Goal: Check status

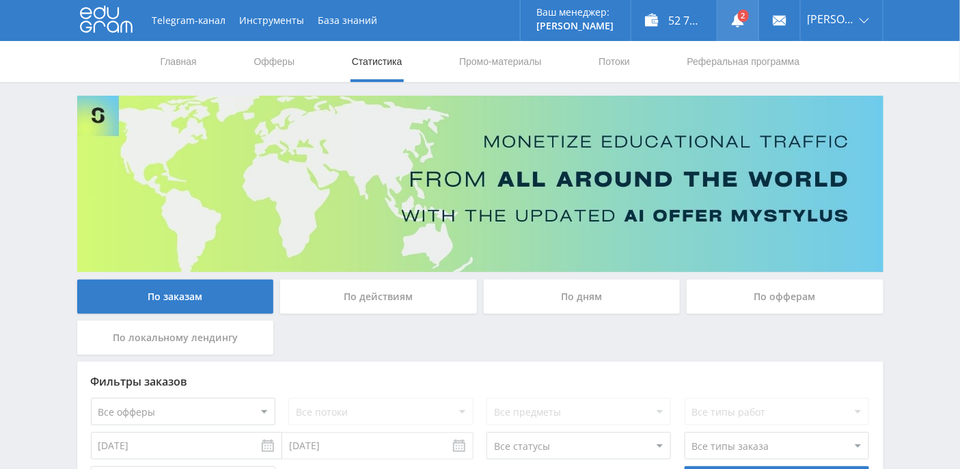
click at [755, 21] on link at bounding box center [738, 20] width 41 height 41
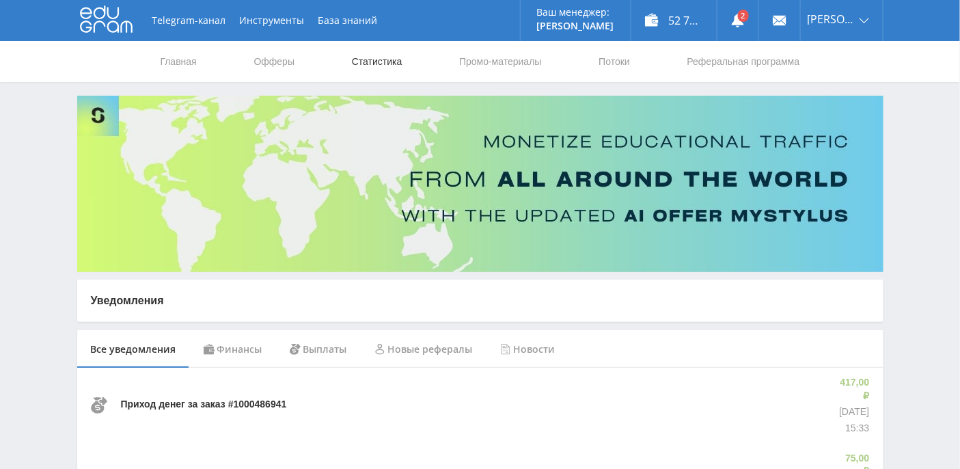
click at [396, 61] on link "Статистика" at bounding box center [377, 61] width 53 height 41
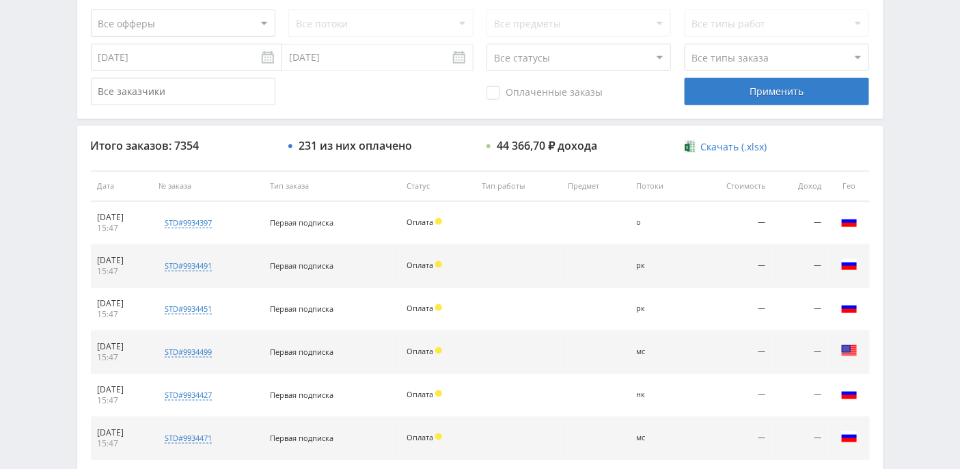
scroll to position [161, 0]
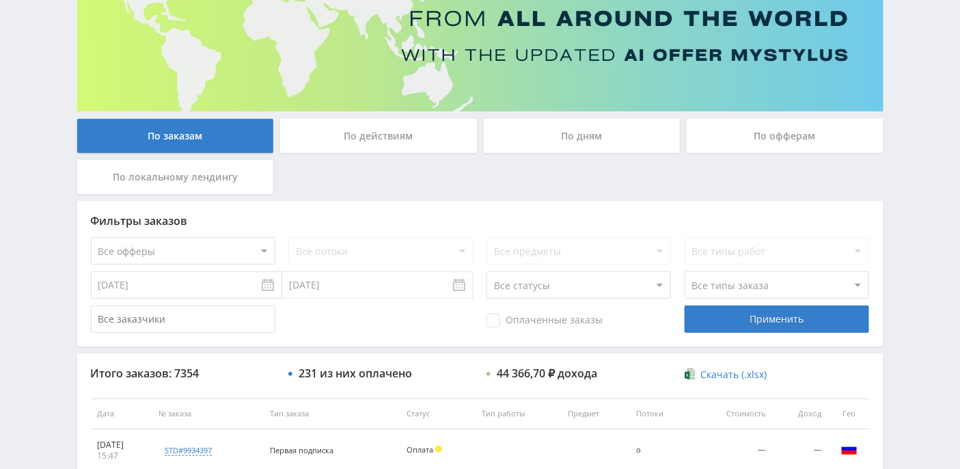
click at [553, 131] on div "По дням" at bounding box center [582, 136] width 197 height 34
click at [0, 0] on input "По дням" at bounding box center [0, 0] width 0 height 0
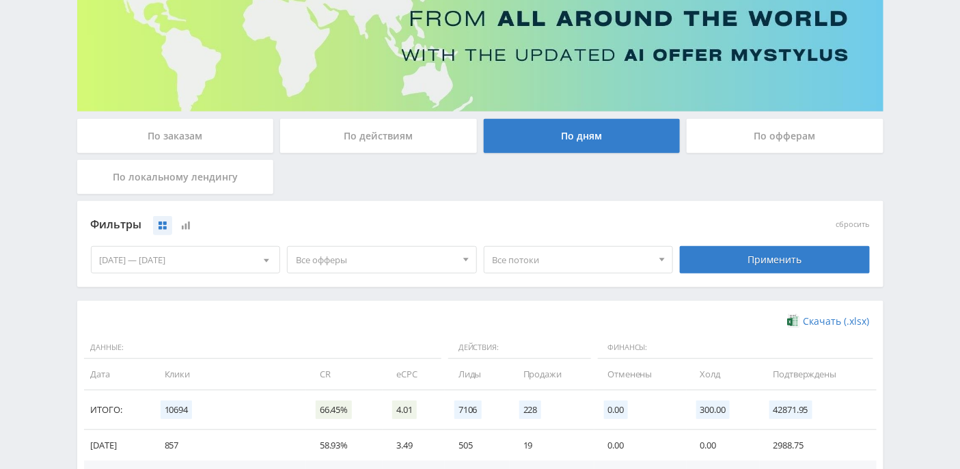
click at [459, 258] on div at bounding box center [466, 260] width 21 height 26
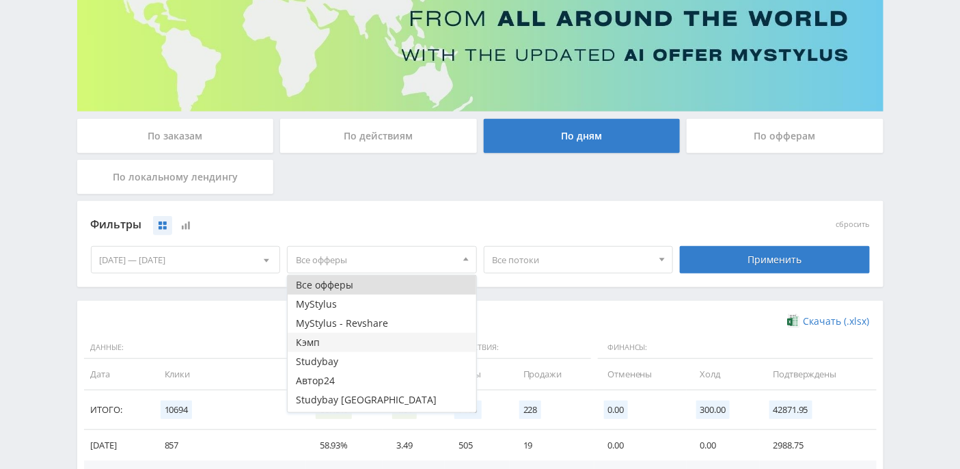
click at [351, 341] on button "Кэмп" at bounding box center [382, 342] width 189 height 19
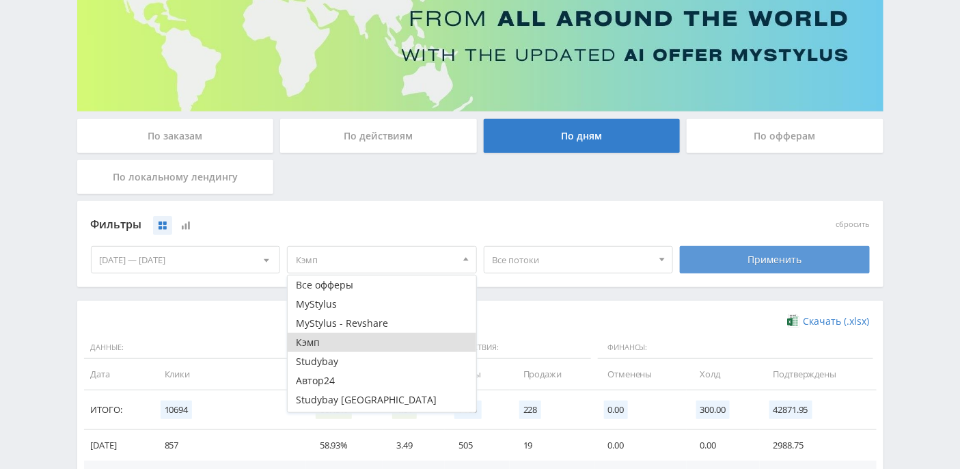
click at [759, 253] on div "Применить" at bounding box center [775, 259] width 190 height 27
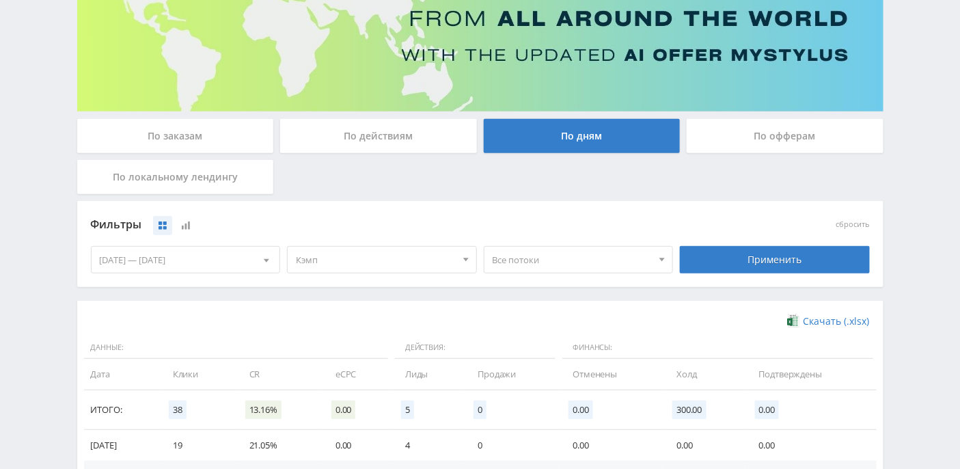
scroll to position [388, 0]
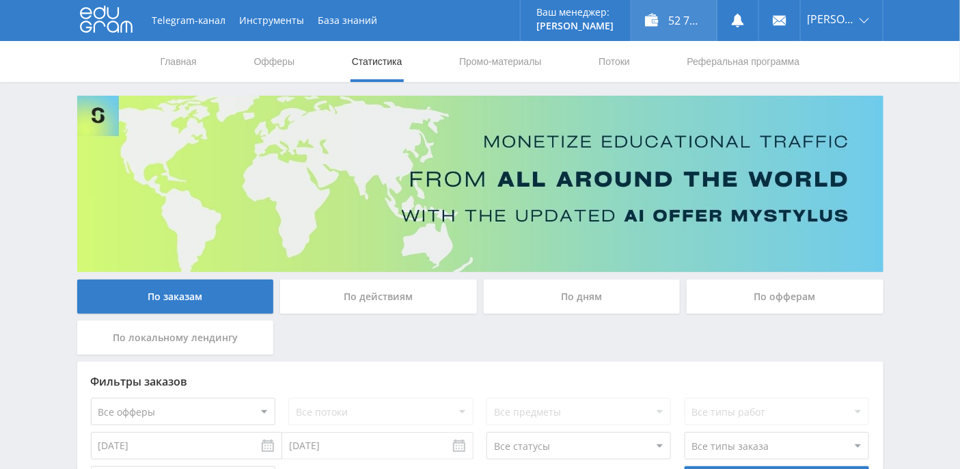
click at [704, 17] on div "52 713,31 ₽" at bounding box center [673, 20] width 85 height 41
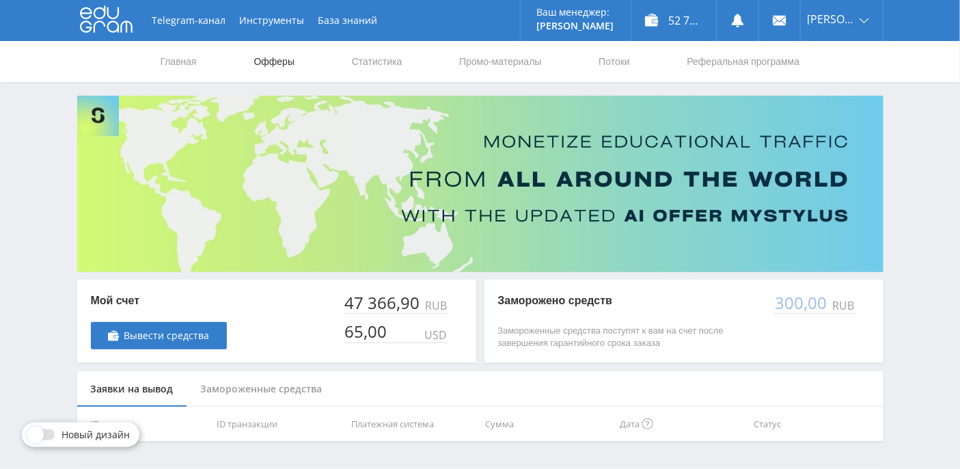
click at [286, 56] on link "Офферы" at bounding box center [275, 61] width 44 height 41
